Goal: Transaction & Acquisition: Download file/media

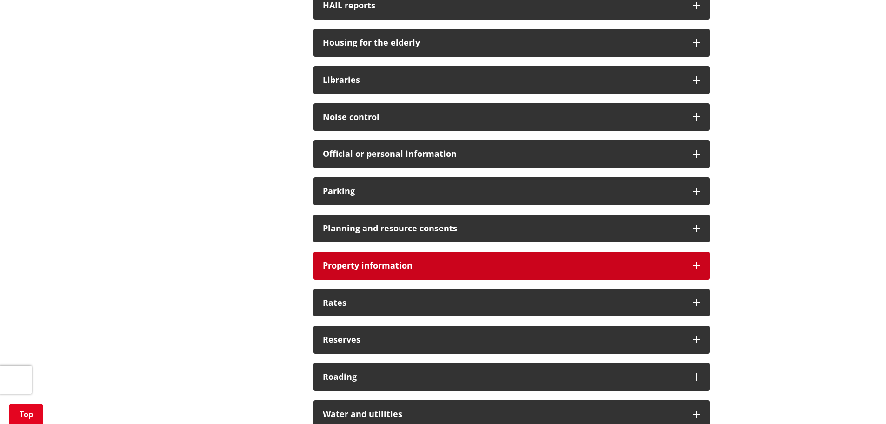
scroll to position [558, 0]
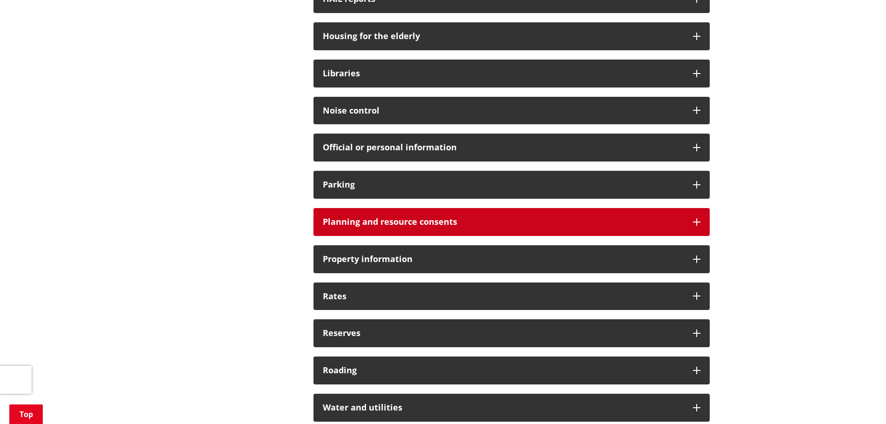
click at [374, 228] on div "Planning and resource consents" at bounding box center [512, 222] width 396 height 28
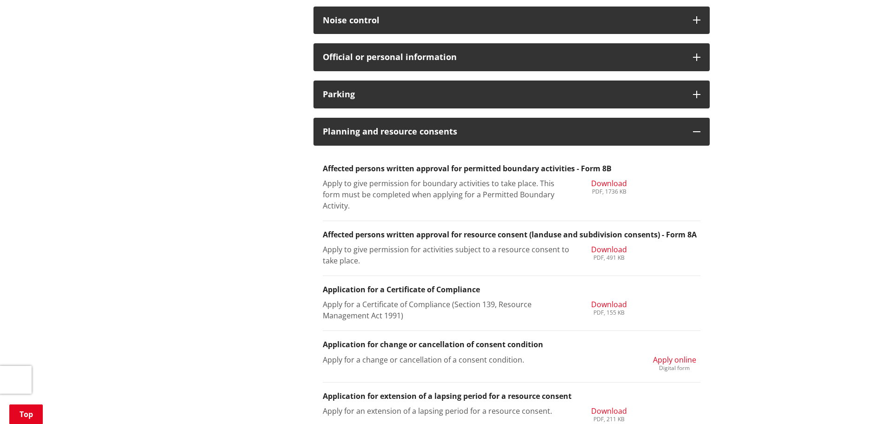
scroll to position [651, 0]
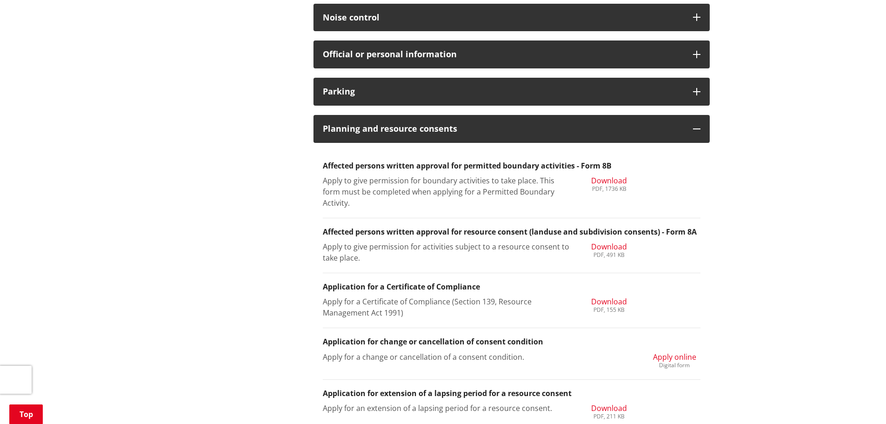
click at [606, 176] on span "Download" at bounding box center [609, 180] width 36 height 10
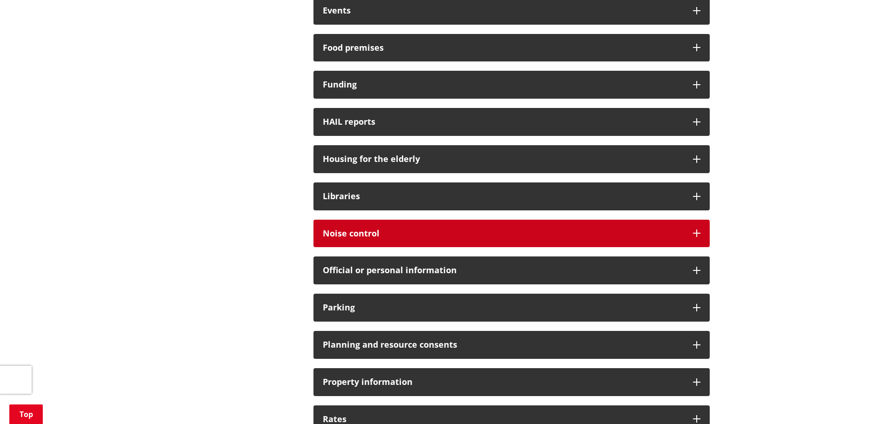
scroll to position [465, 0]
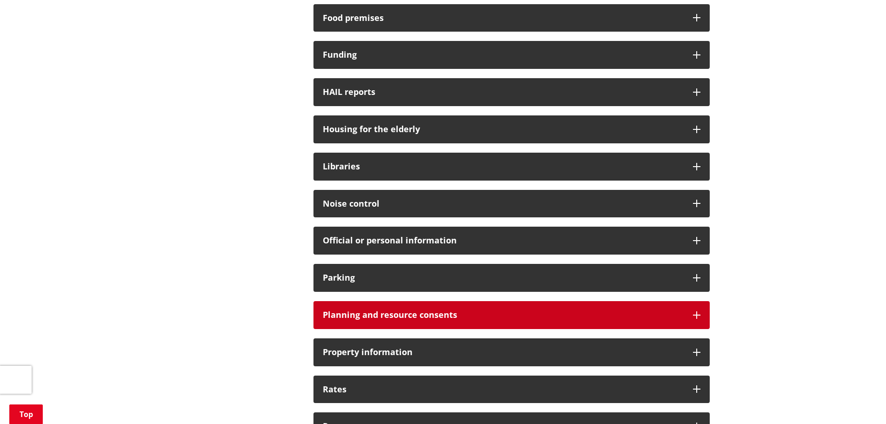
click at [359, 308] on div "Planning and resource consents" at bounding box center [512, 315] width 396 height 28
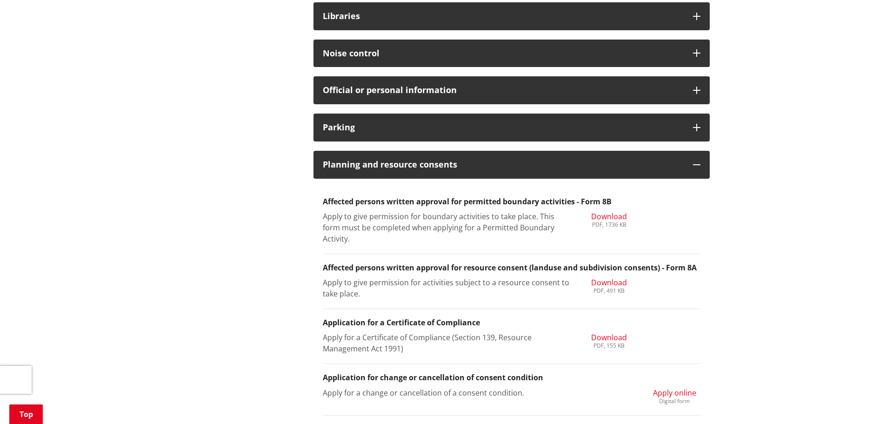
scroll to position [651, 0]
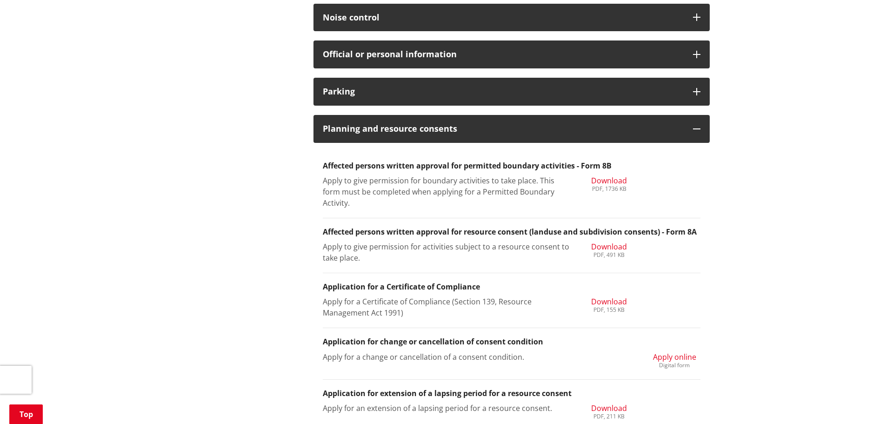
click at [619, 249] on span "Download" at bounding box center [609, 246] width 36 height 10
